Goal: Transaction & Acquisition: Purchase product/service

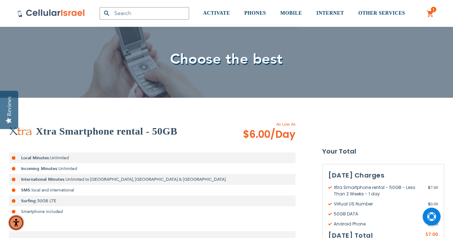
scroll to position [179, 0]
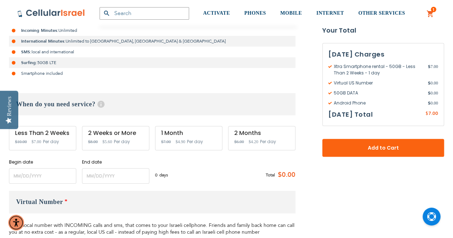
type input "[EMAIL_ADDRESS][DOMAIN_NAME]"
click at [16, 175] on input "name" at bounding box center [42, 175] width 67 height 15
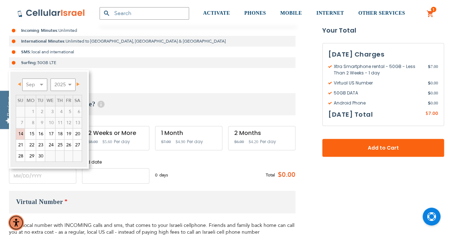
click at [97, 175] on input "name" at bounding box center [115, 175] width 67 height 15
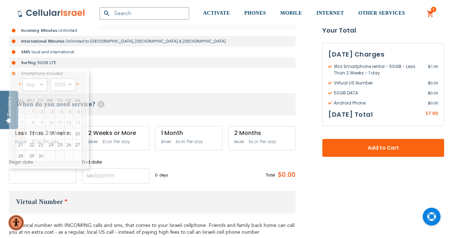
click at [20, 177] on input "name" at bounding box center [42, 175] width 67 height 15
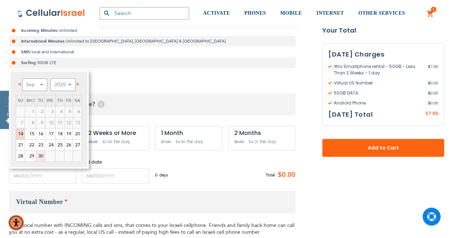
click at [40, 156] on link "30" at bounding box center [40, 156] width 9 height 11
type input "[DATE]"
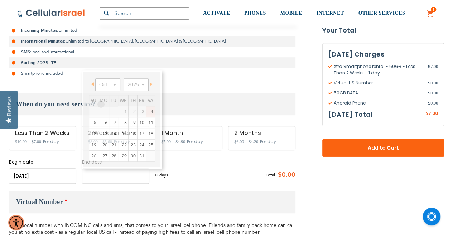
click at [95, 175] on input "name" at bounding box center [115, 175] width 67 height 15
click at [92, 144] on link "19" at bounding box center [93, 145] width 9 height 11
type input "[DATE]"
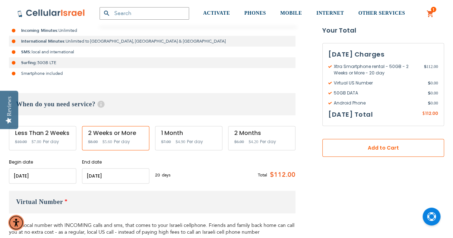
click at [358, 148] on span "Add to Cart" at bounding box center [383, 148] width 75 height 8
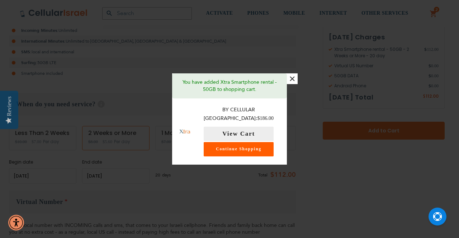
click at [245, 145] on link "Continue Shopping" at bounding box center [238, 149] width 70 height 14
